Goal: Task Accomplishment & Management: Complete application form

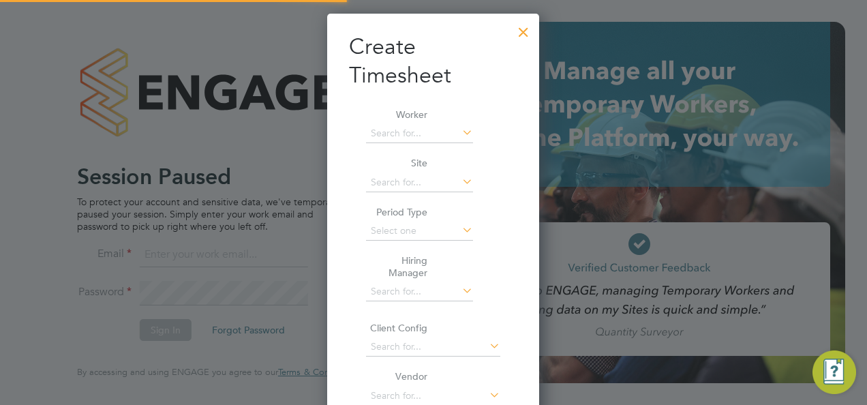
type input "chloe@18rec.com"
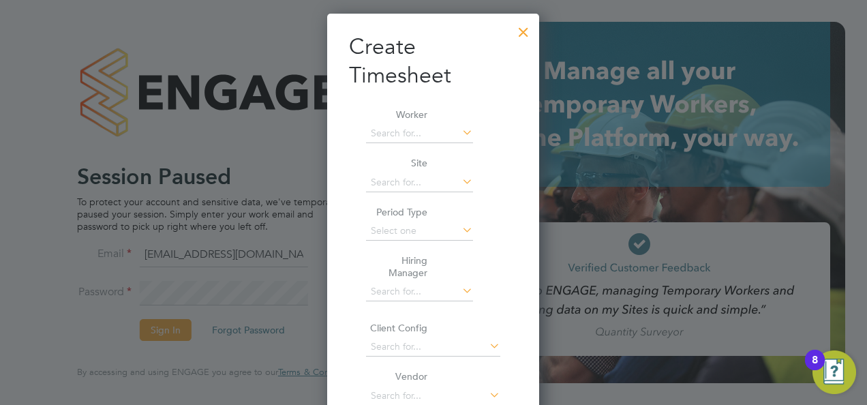
click at [176, 327] on div at bounding box center [433, 202] width 867 height 405
click at [522, 31] on div at bounding box center [523, 28] width 25 height 25
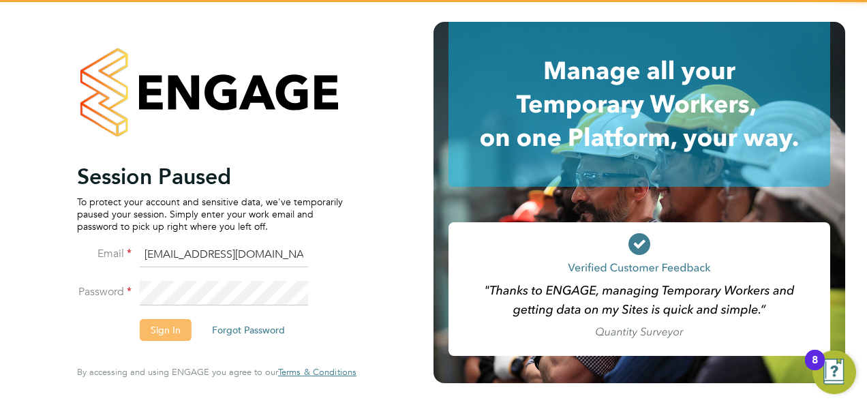
click at [166, 341] on li "Sign In Forgot Password" at bounding box center [210, 336] width 266 height 35
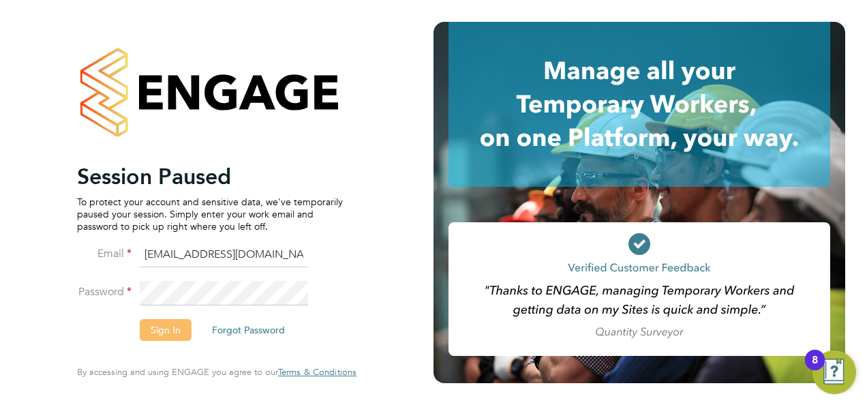
click at [173, 329] on button "Sign In" at bounding box center [166, 330] width 52 height 22
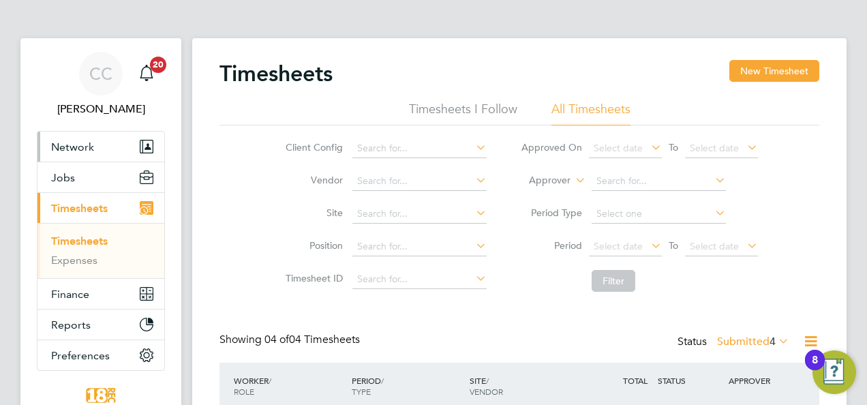
click at [80, 151] on span "Network" at bounding box center [72, 146] width 43 height 13
click at [73, 150] on span "Network" at bounding box center [72, 146] width 43 height 13
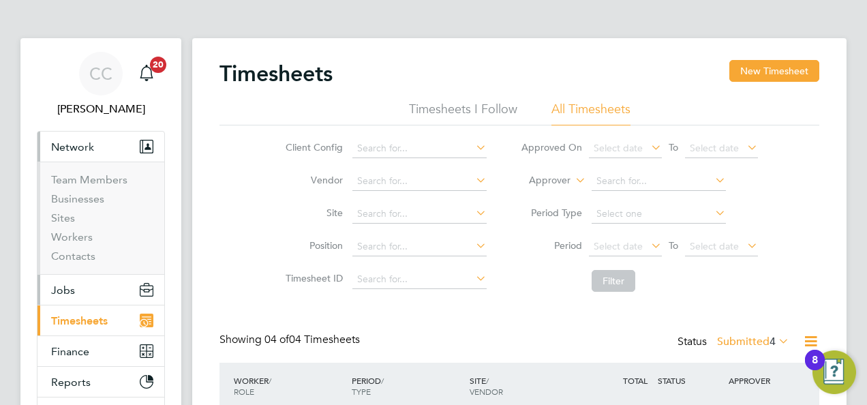
click at [82, 291] on button "Jobs" at bounding box center [100, 290] width 127 height 30
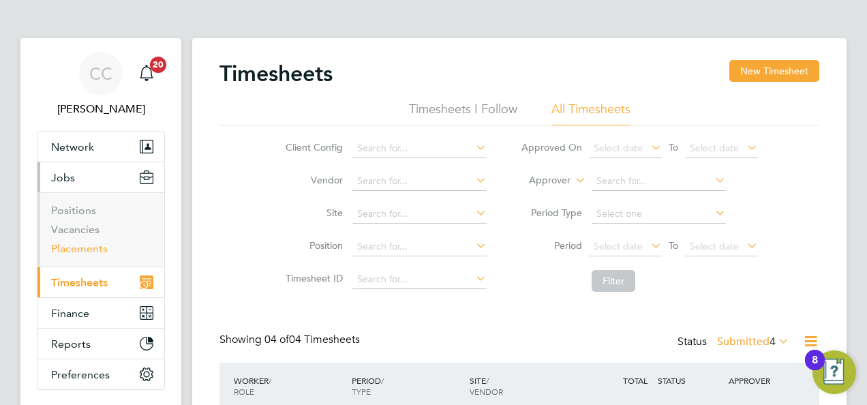
click at [82, 249] on link "Placements" at bounding box center [79, 248] width 57 height 13
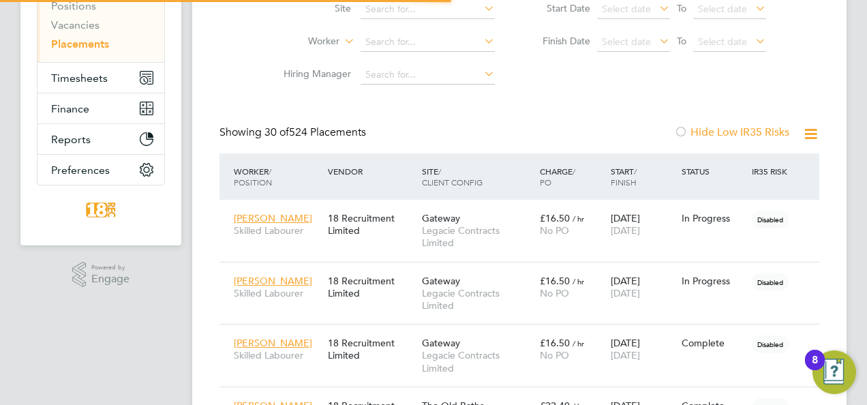
scroll to position [7, 7]
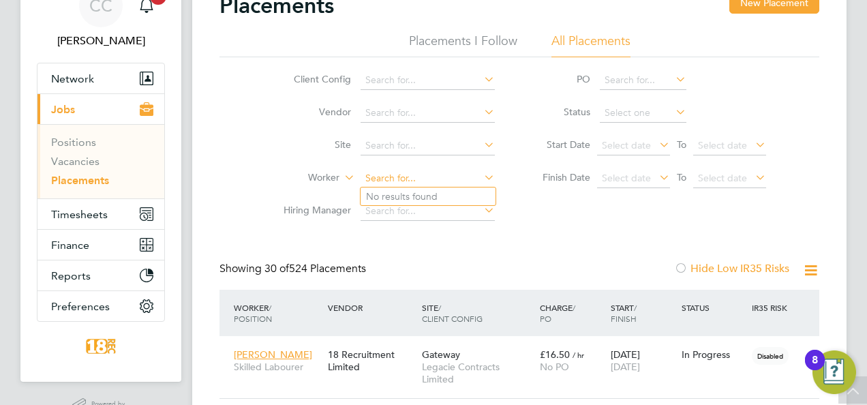
click at [413, 172] on input at bounding box center [427, 178] width 134 height 19
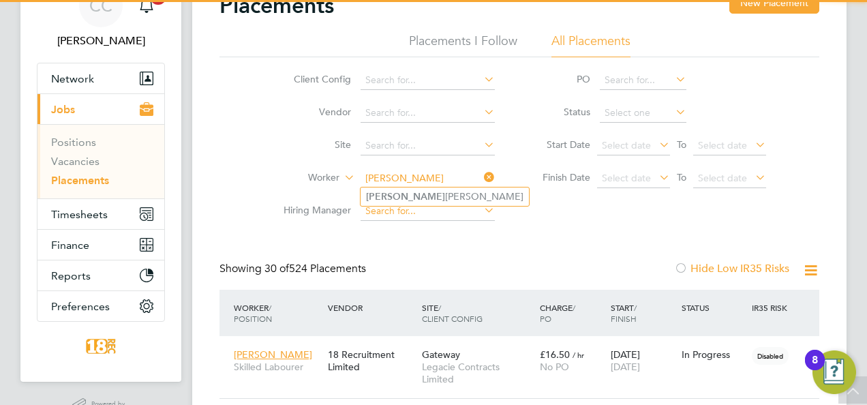
type input "[PERSON_NAME]"
click at [407, 206] on input at bounding box center [427, 211] width 134 height 19
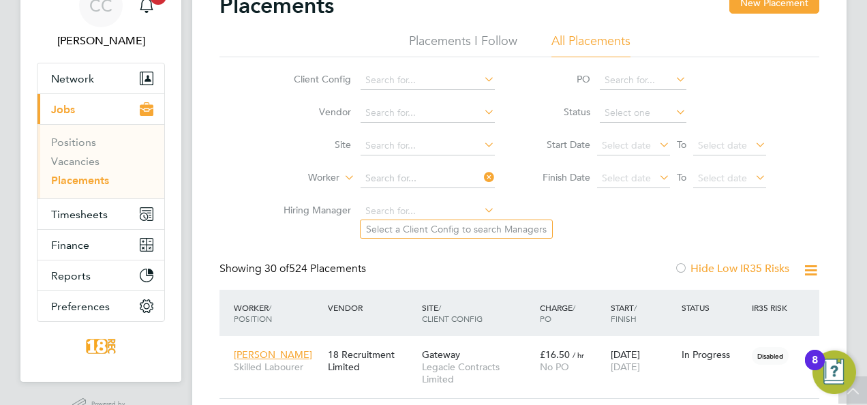
click at [412, 197] on li "Hiring Manager" at bounding box center [384, 211] width 256 height 33
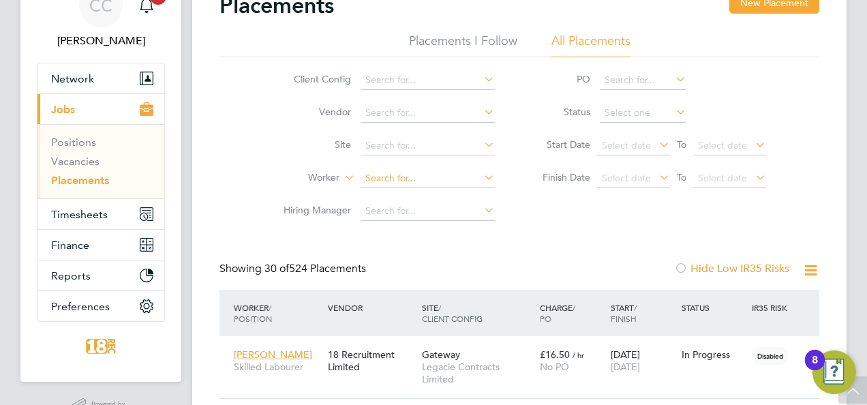
click at [416, 180] on input at bounding box center [427, 178] width 134 height 19
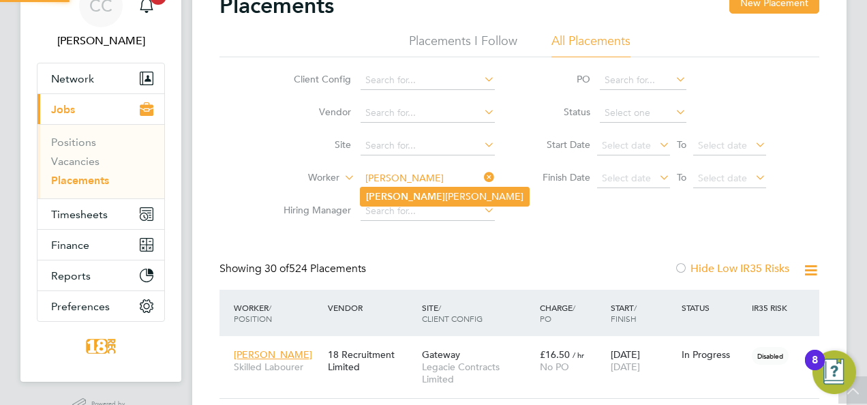
click at [415, 196] on li "[PERSON_NAME]" at bounding box center [444, 196] width 168 height 18
type input "[PERSON_NAME]"
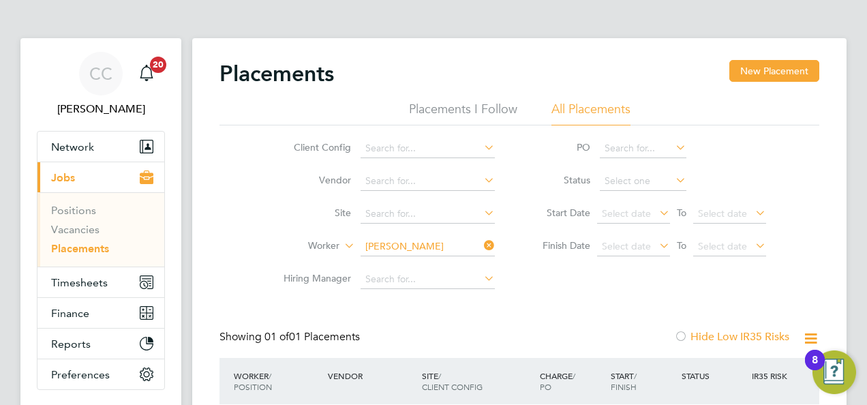
click at [780, 50] on div "Placements New Placement Placements I Follow All Placements Client Config Vendo…" at bounding box center [519, 273] width 654 height 470
click at [782, 70] on button "New Placement" at bounding box center [774, 71] width 90 height 22
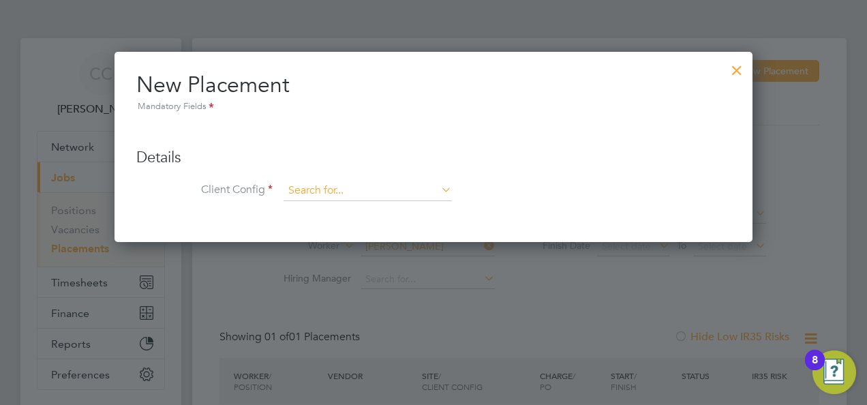
click at [286, 183] on input at bounding box center [367, 191] width 168 height 20
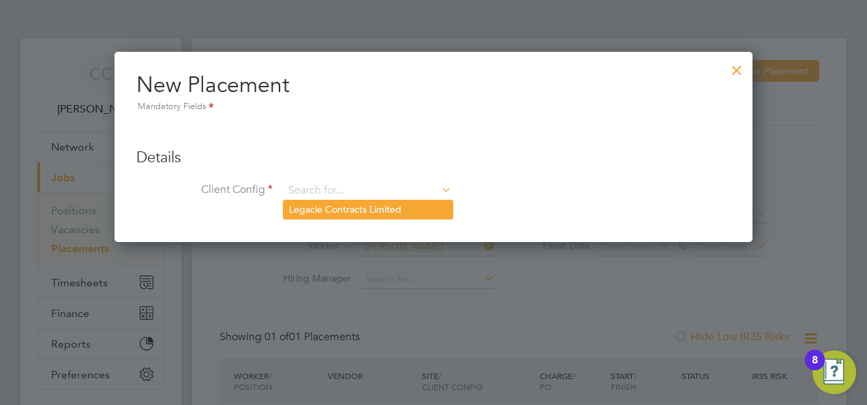
click at [322, 207] on li "Legacie Contracts Limited" at bounding box center [367, 209] width 169 height 18
type input "Legacie Contracts Limited"
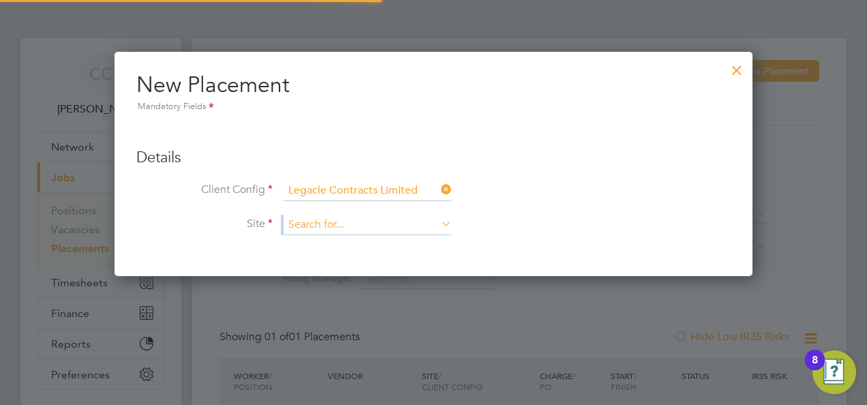
click at [329, 215] on ul "Client Config Legacie Contracts Limited Site Hiring Manager" at bounding box center [433, 215] width 594 height 68
click at [329, 216] on input at bounding box center [367, 225] width 168 height 20
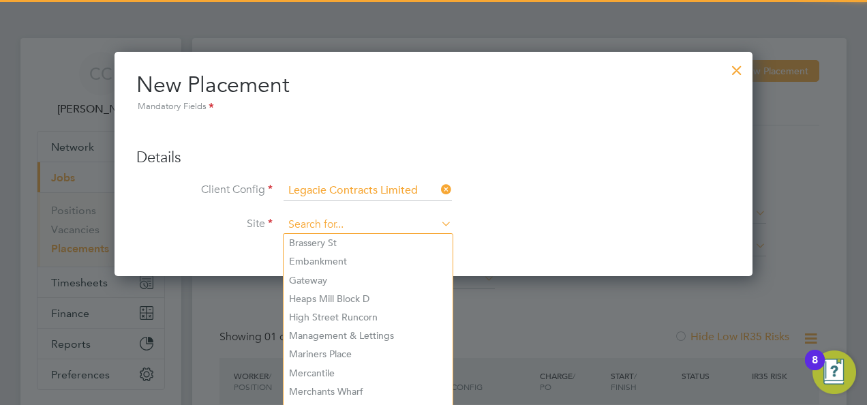
type input "n"
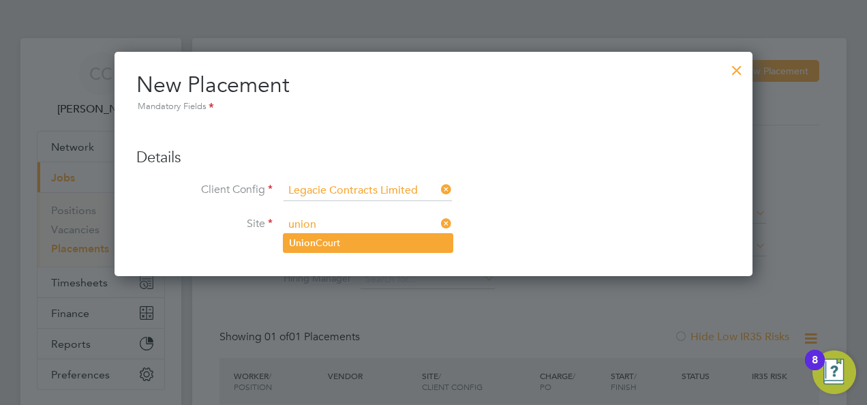
click at [331, 238] on li "Union Court" at bounding box center [367, 243] width 169 height 18
type input "Union Court"
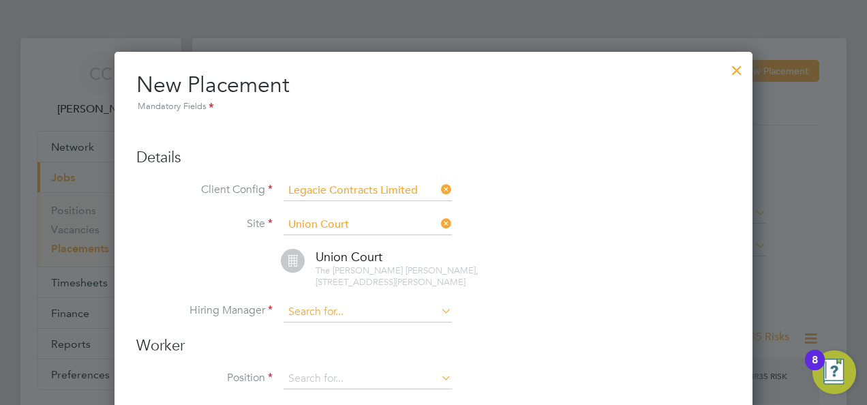
click at [331, 305] on input at bounding box center [367, 312] width 168 height 20
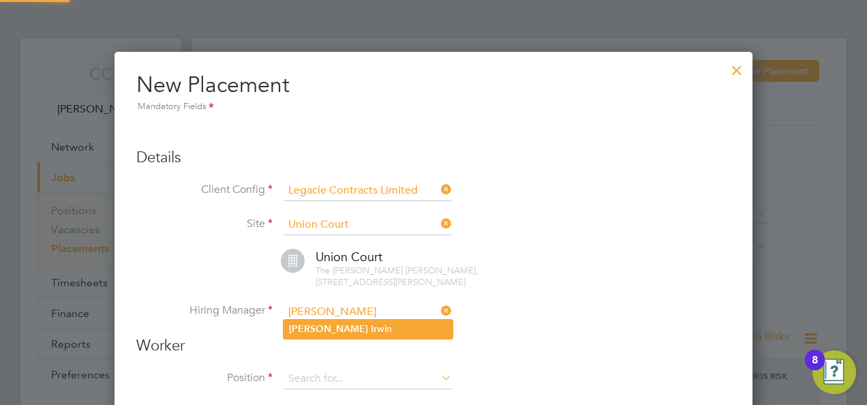
click at [341, 323] on li "[PERSON_NAME]" at bounding box center [367, 329] width 169 height 18
type input "[PERSON_NAME]"
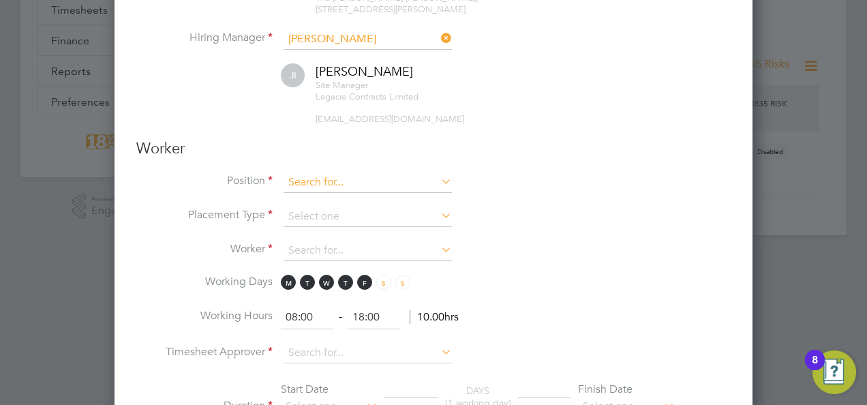
click at [319, 174] on input at bounding box center [367, 182] width 168 height 20
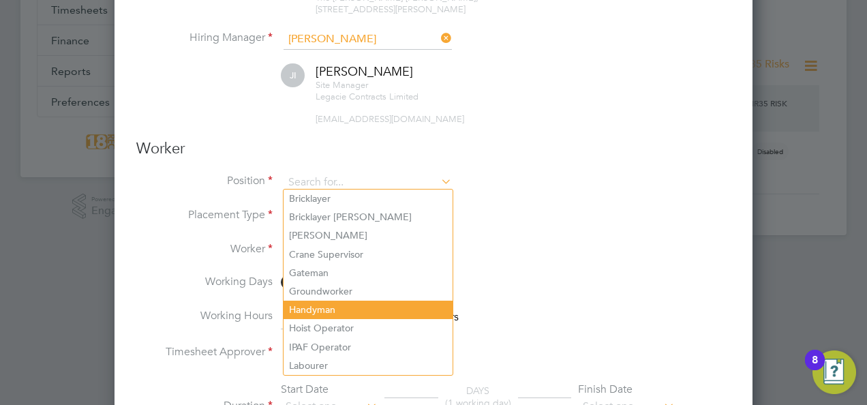
click at [349, 307] on li "Handyman" at bounding box center [367, 310] width 169 height 18
type input "Handyman"
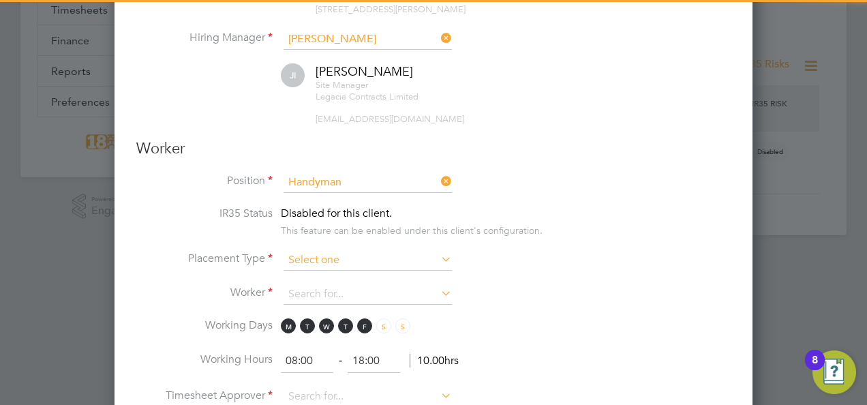
click at [342, 252] on input at bounding box center [367, 260] width 168 height 20
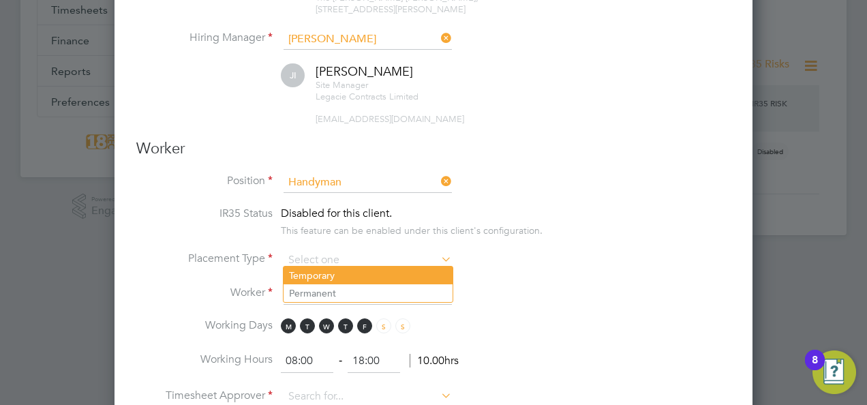
click at [326, 277] on li "Temporary" at bounding box center [367, 275] width 169 height 18
type input "Temporary"
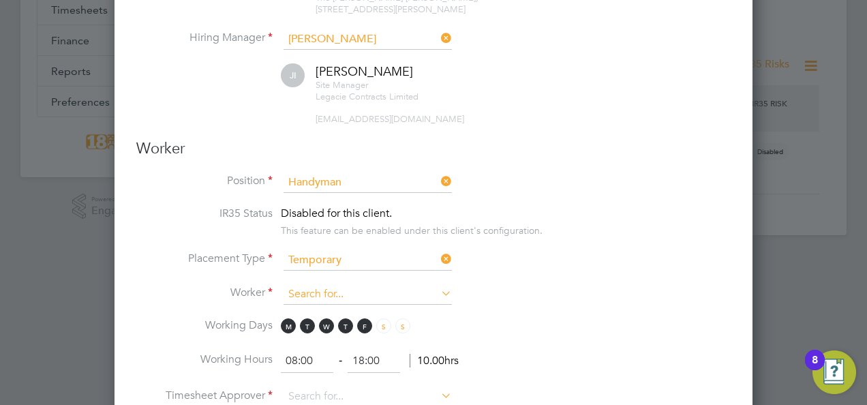
click at [316, 296] on input at bounding box center [367, 294] width 168 height 20
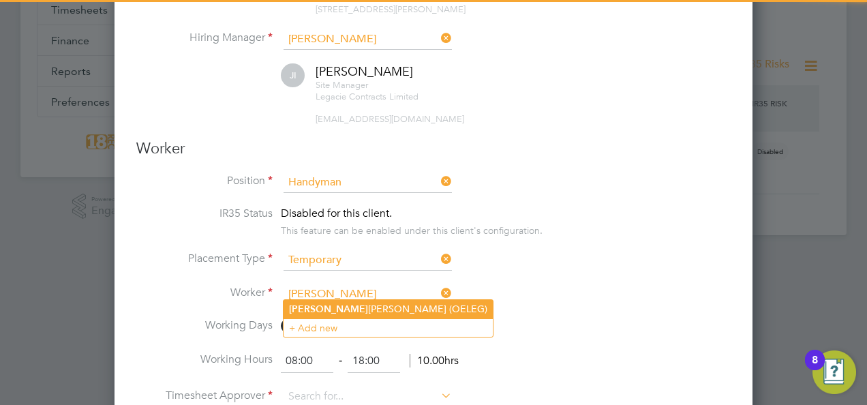
click at [323, 307] on li "[PERSON_NAME] (OELEG)" at bounding box center [387, 309] width 209 height 18
type input "[PERSON_NAME] (OELEG)"
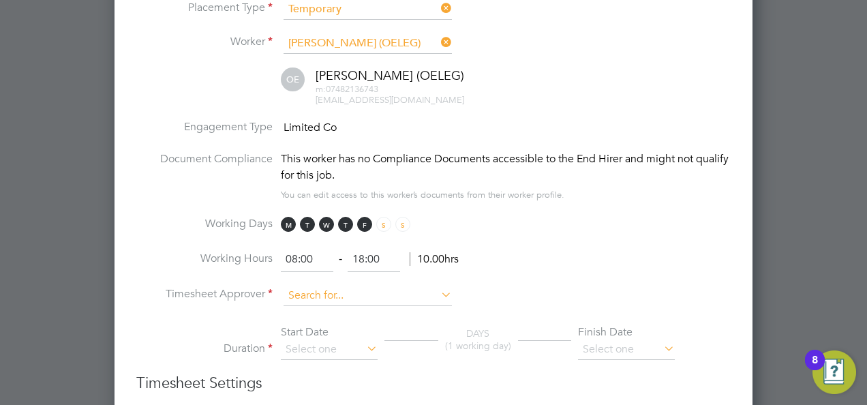
scroll to position [545, 0]
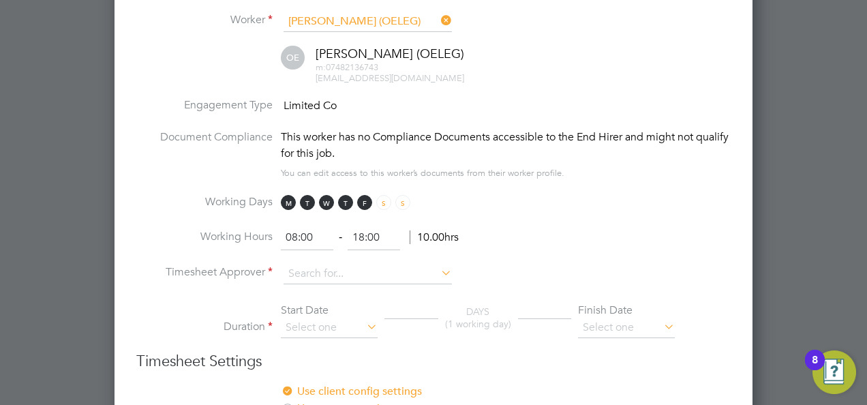
click at [302, 256] on li "Working Hours 08:00 ‐ 18:00 10.00hrs" at bounding box center [433, 245] width 594 height 38
click at [306, 271] on input at bounding box center [367, 274] width 168 height 20
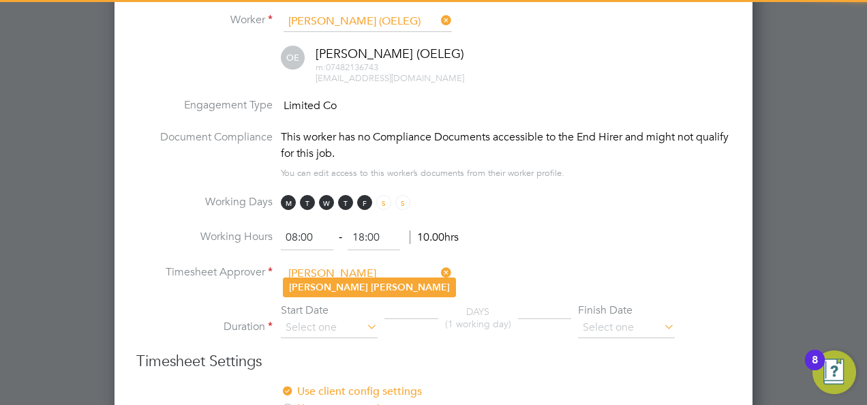
click at [371, 292] on b "[PERSON_NAME]" at bounding box center [410, 287] width 79 height 12
type input "[PERSON_NAME]"
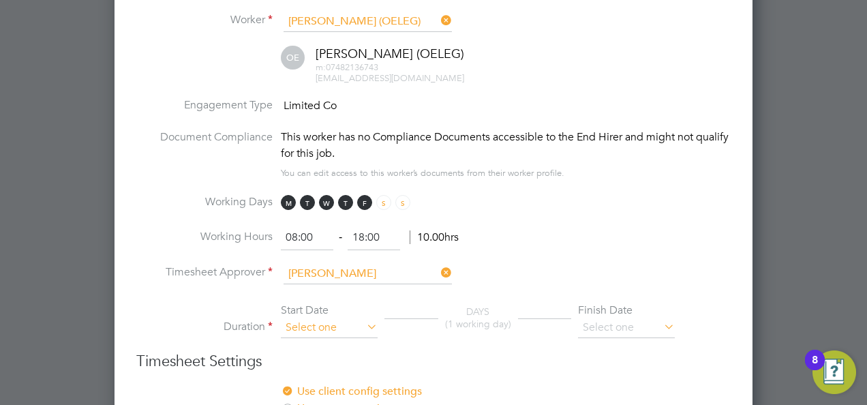
click at [318, 329] on input at bounding box center [329, 328] width 97 height 20
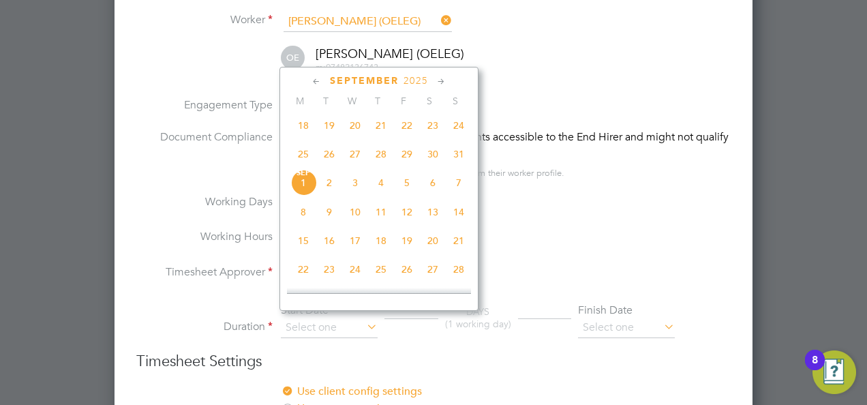
click at [304, 186] on span "[DATE]" at bounding box center [303, 183] width 26 height 26
type input "[DATE]"
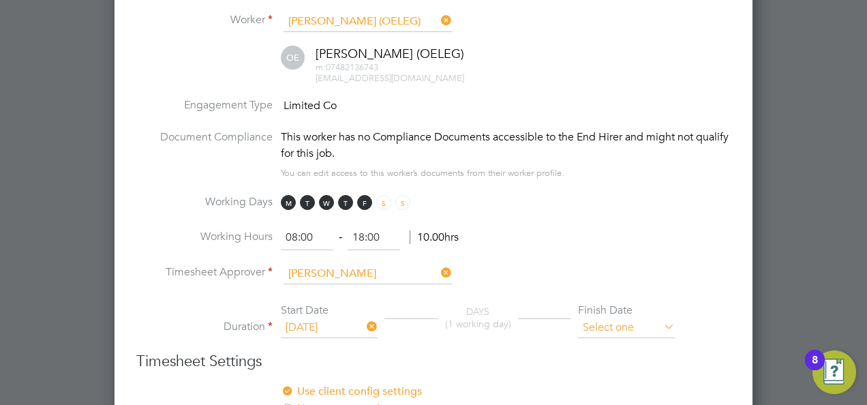
click at [625, 319] on input at bounding box center [626, 328] width 97 height 20
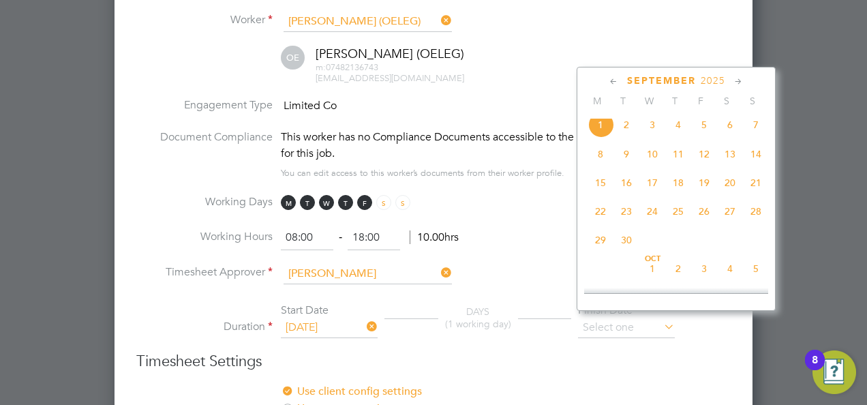
scroll to position [545, 0]
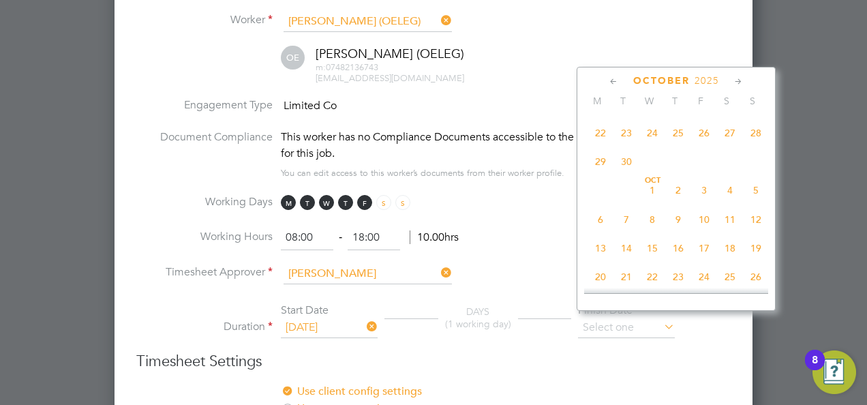
click at [762, 146] on span "28" at bounding box center [756, 133] width 26 height 26
type input "[DATE]"
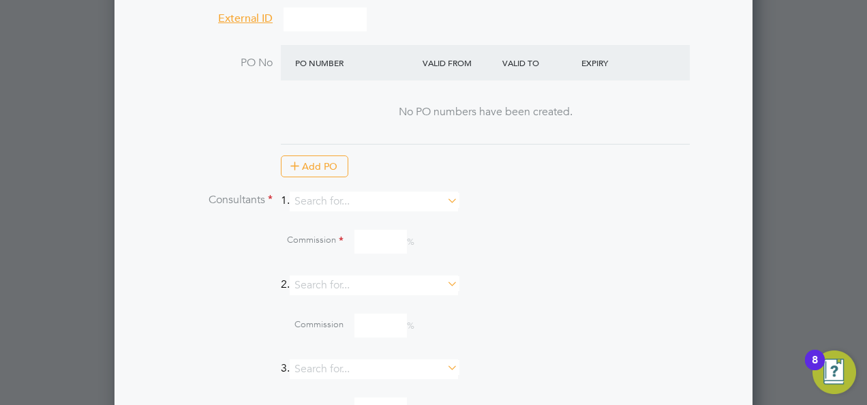
scroll to position [1250, 0]
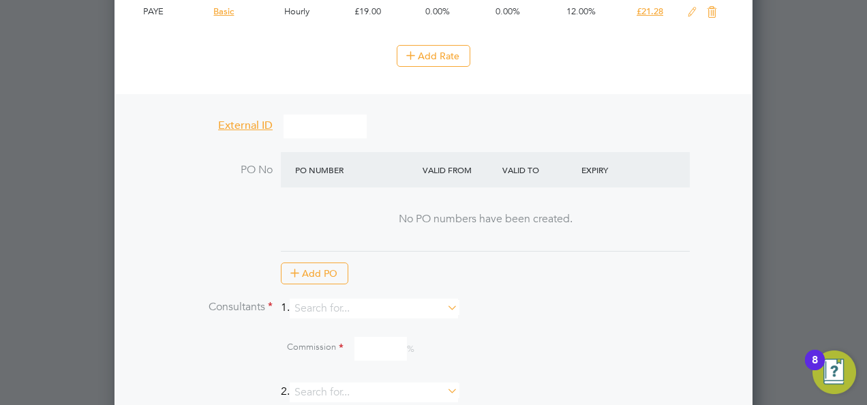
click at [350, 288] on li "PO No PO Number Valid From Valid To Expiry No PO numbers have been created. Add…" at bounding box center [433, 225] width 594 height 147
click at [350, 301] on input at bounding box center [374, 308] width 168 height 20
click at [350, 313] on li "[PERSON_NAME]" at bounding box center [380, 319] width 169 height 18
type input "[PERSON_NAME]"
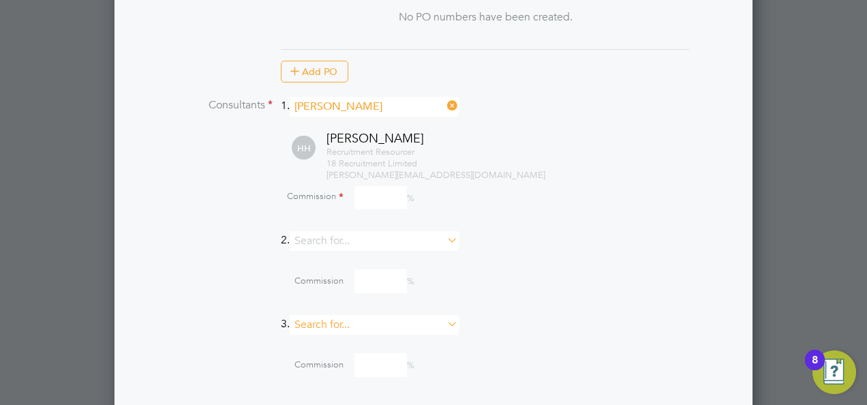
scroll to position [1505, 0]
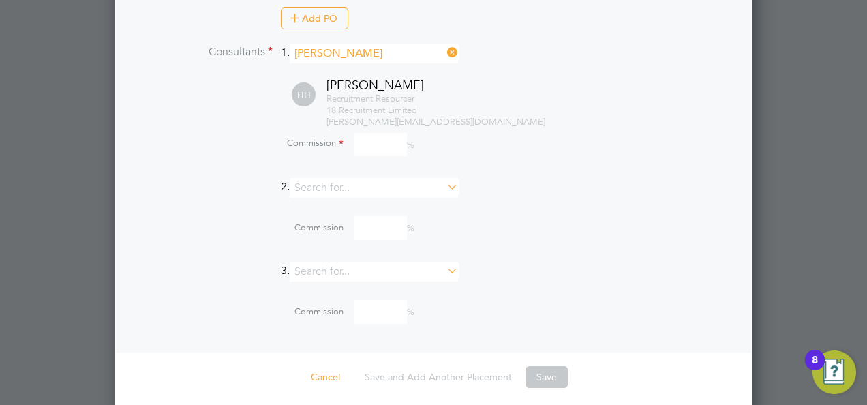
drag, startPoint x: 333, startPoint y: 138, endPoint x: 344, endPoint y: 134, distance: 12.3
click at [333, 138] on label "Commission" at bounding box center [275, 145] width 136 height 14
click at [367, 133] on input at bounding box center [380, 145] width 52 height 24
type input "10"
click at [622, 305] on div "Commission %" at bounding box center [468, 312] width 523 height 24
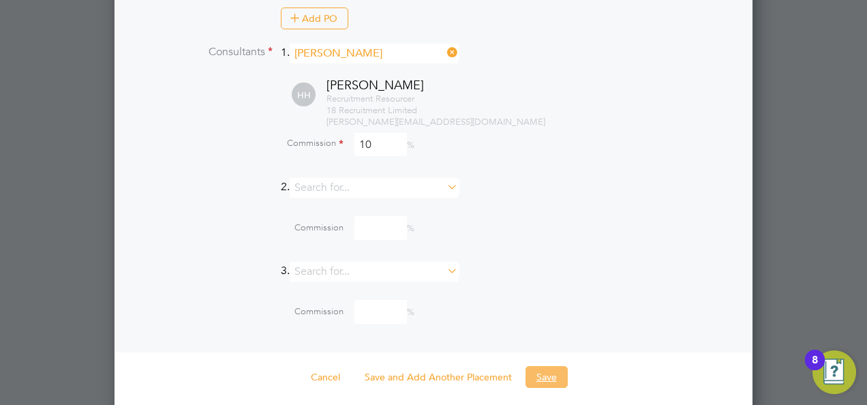
click at [549, 367] on button "Save" at bounding box center [546, 377] width 42 height 22
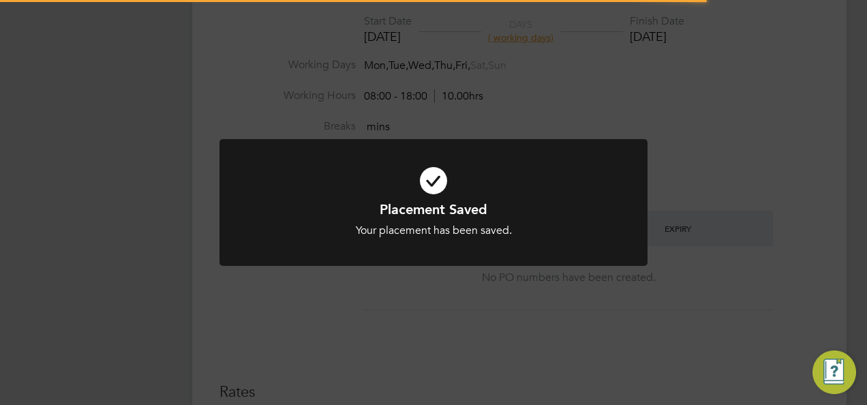
scroll to position [7, 7]
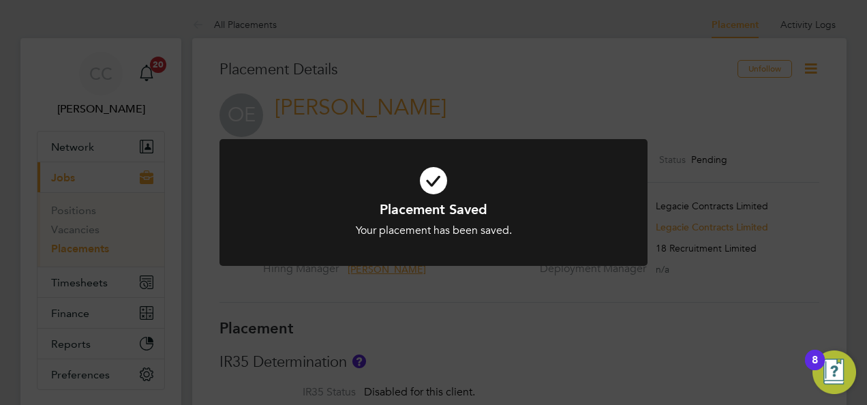
click at [819, 65] on div "Placement Saved Your placement has been saved. Cancel Okay" at bounding box center [433, 202] width 867 height 405
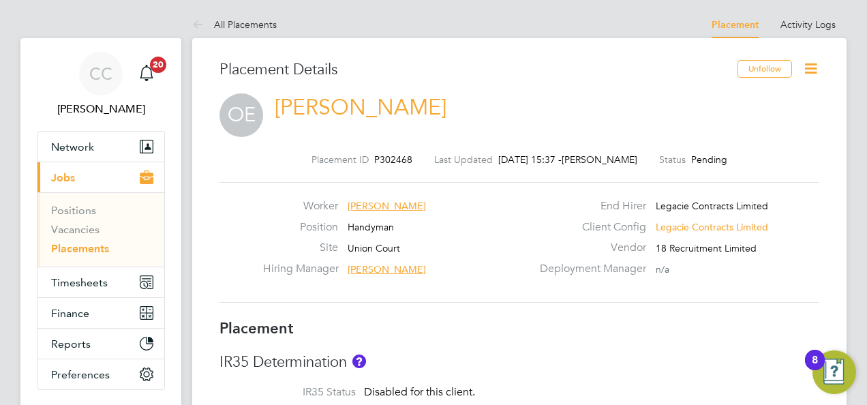
click at [816, 70] on icon at bounding box center [810, 68] width 17 height 17
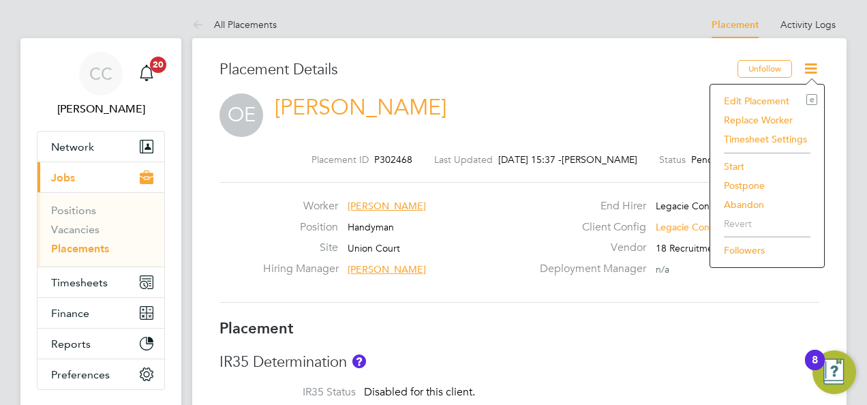
click at [747, 164] on li "Start" at bounding box center [767, 166] width 100 height 19
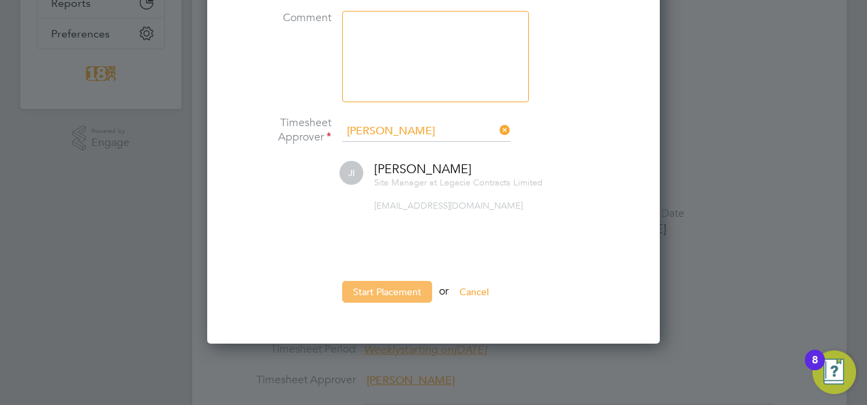
click at [381, 285] on button "Start Placement" at bounding box center [387, 292] width 90 height 22
